Goal: Find specific page/section: Find specific page/section

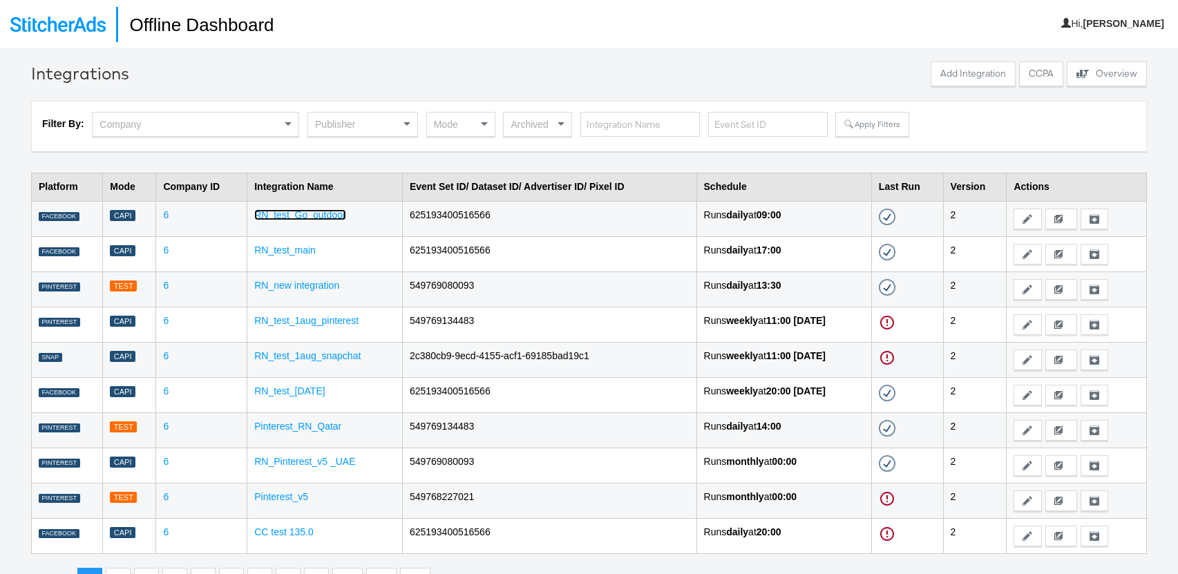
click at [305, 214] on link "RN_test_Go_outdoor" at bounding box center [299, 214] width 91 height 11
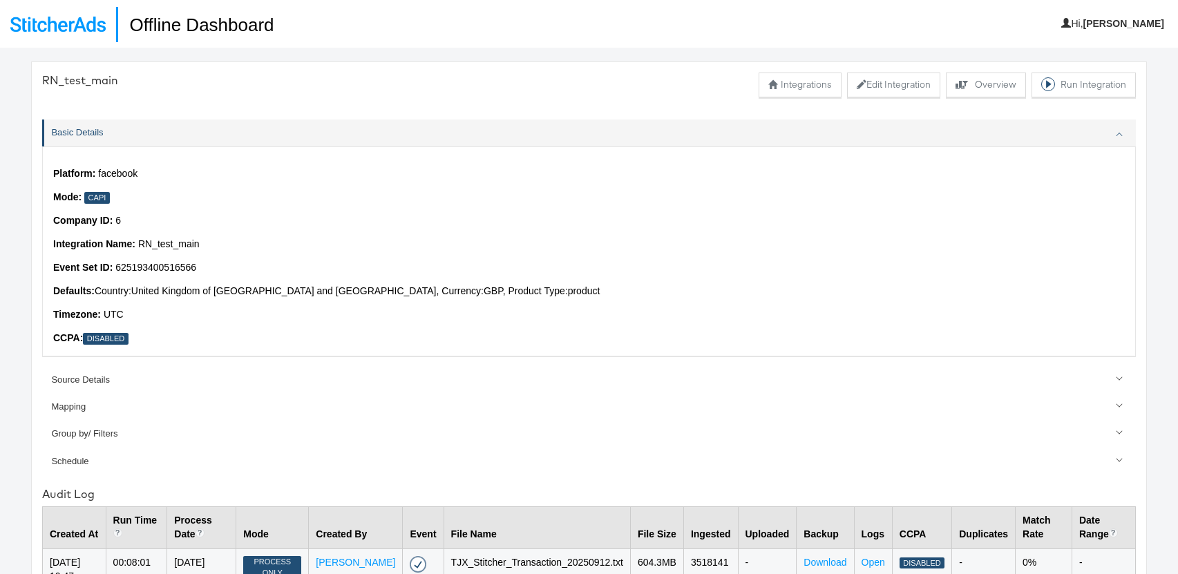
scroll to position [48, 0]
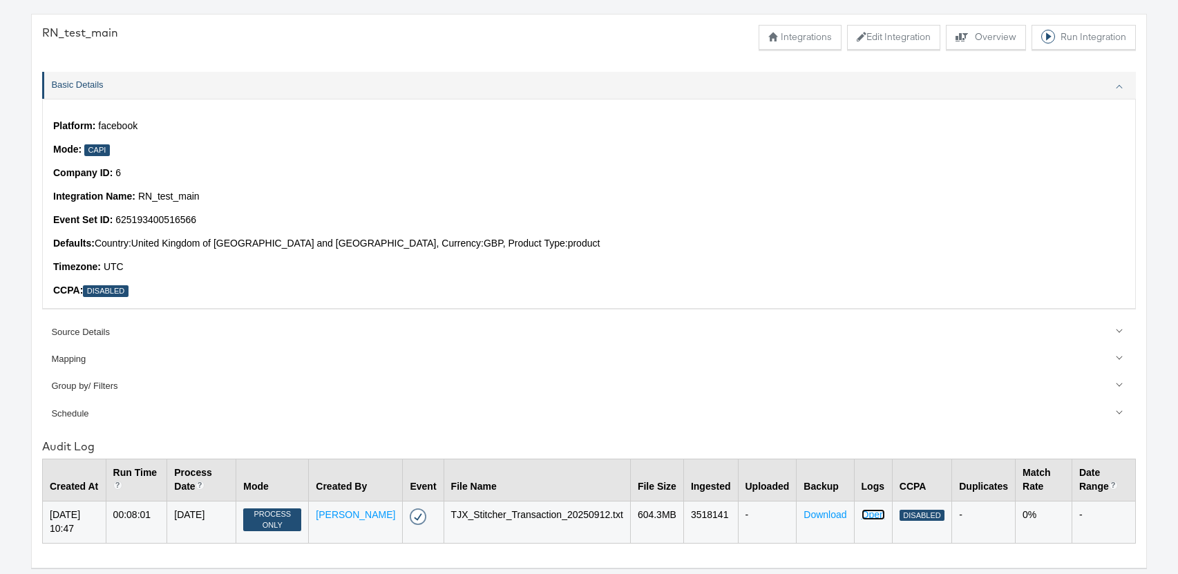
click at [867, 511] on link "Open" at bounding box center [873, 514] width 23 height 11
